Goal: Find specific page/section

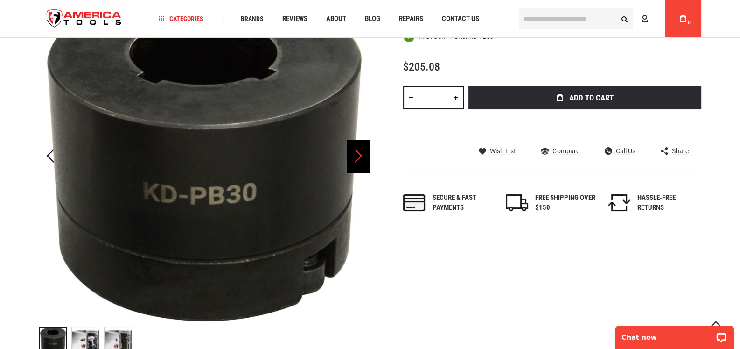
click at [363, 153] on div "Next" at bounding box center [358, 156] width 23 height 33
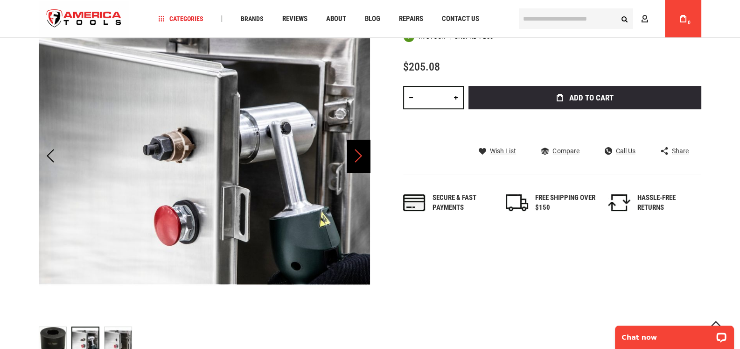
click at [363, 153] on div "Next" at bounding box center [358, 156] width 23 height 33
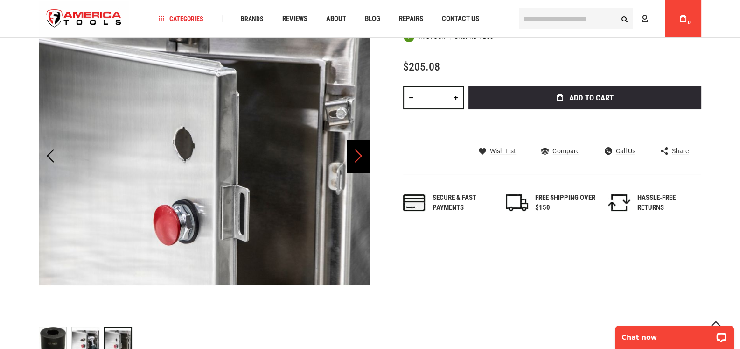
click at [363, 153] on div "Next" at bounding box center [358, 156] width 23 height 33
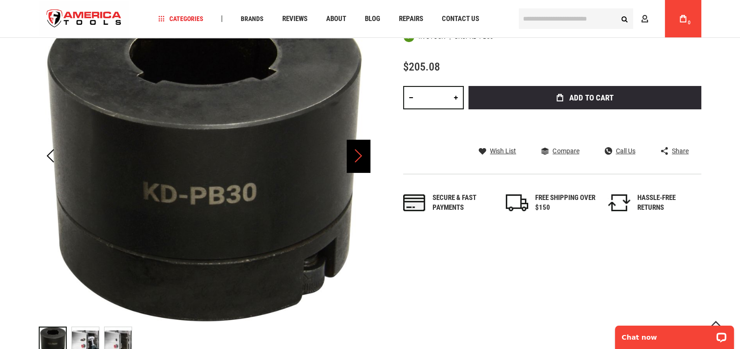
click at [363, 153] on div "Next" at bounding box center [358, 156] width 23 height 33
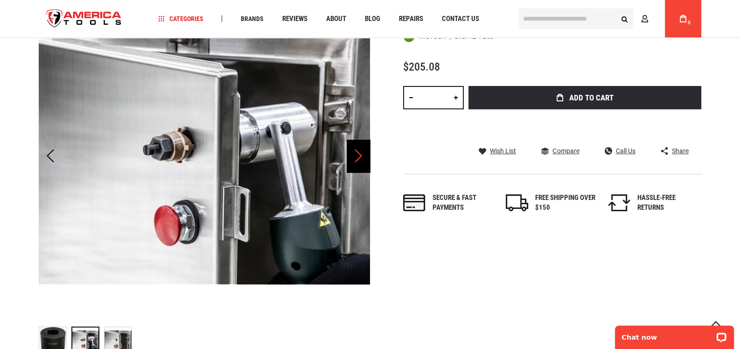
click at [363, 153] on div "Next" at bounding box center [358, 156] width 23 height 33
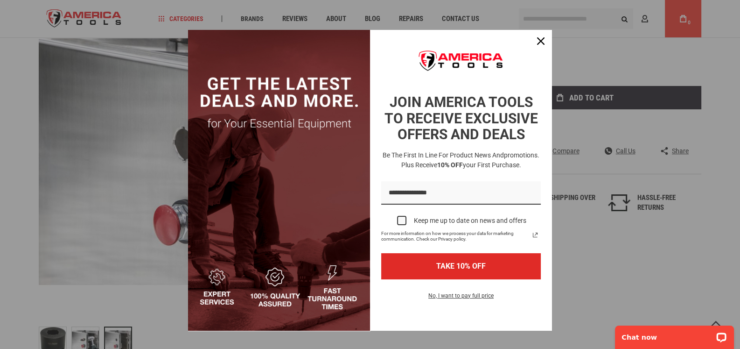
click at [363, 153] on img "Marketing offer form" at bounding box center [279, 180] width 182 height 300
click at [539, 39] on icon "close icon" at bounding box center [540, 40] width 7 height 7
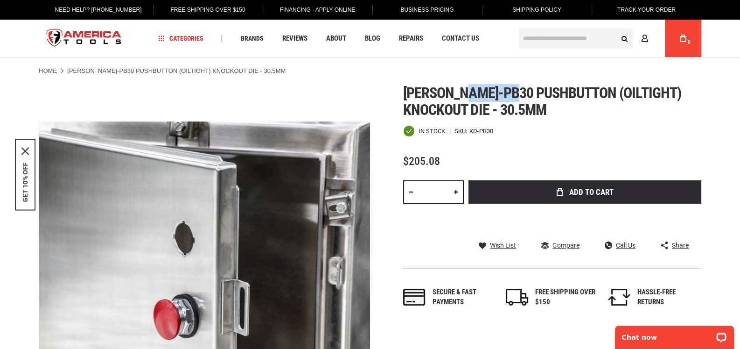
drag, startPoint x: 466, startPoint y: 91, endPoint x: 513, endPoint y: 91, distance: 47.6
click at [513, 91] on span "[PERSON_NAME]-pb30 pushbutton (oiltight) knockout die - 30.5mm" at bounding box center [542, 101] width 278 height 35
copy span "kd-pb30"
